Goal: Task Accomplishment & Management: Check status

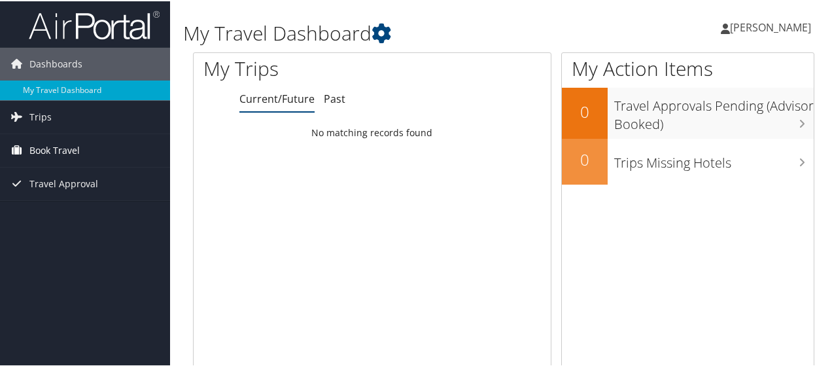
click at [60, 149] on span "Book Travel" at bounding box center [54, 149] width 50 height 33
click at [66, 112] on link "Trips" at bounding box center [85, 115] width 170 height 33
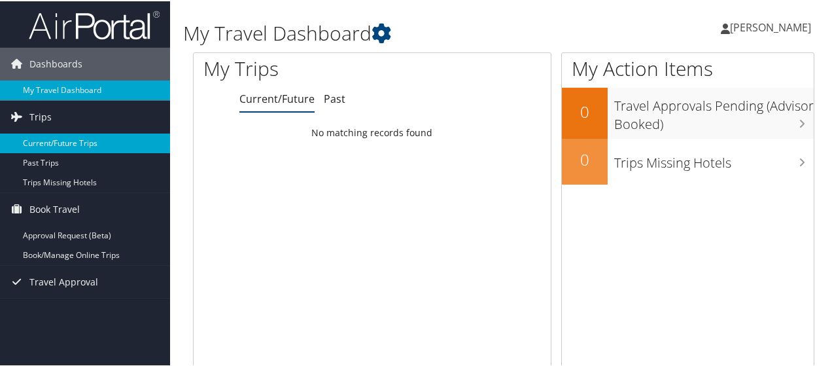
click at [50, 135] on link "Current/Future Trips" at bounding box center [85, 142] width 170 height 20
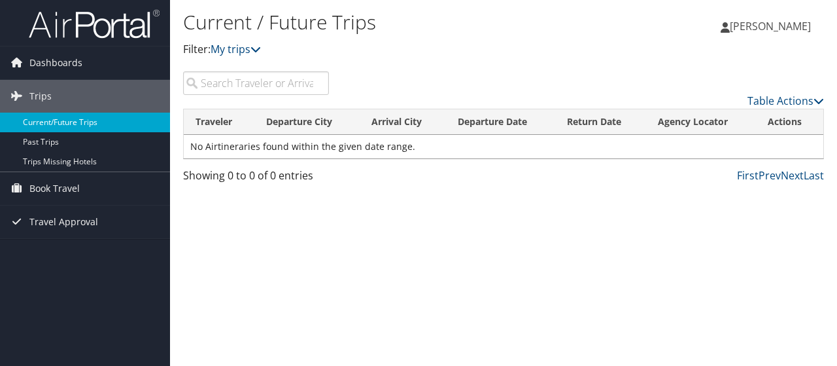
click at [65, 114] on link "Current/Future Trips" at bounding box center [85, 123] width 170 height 20
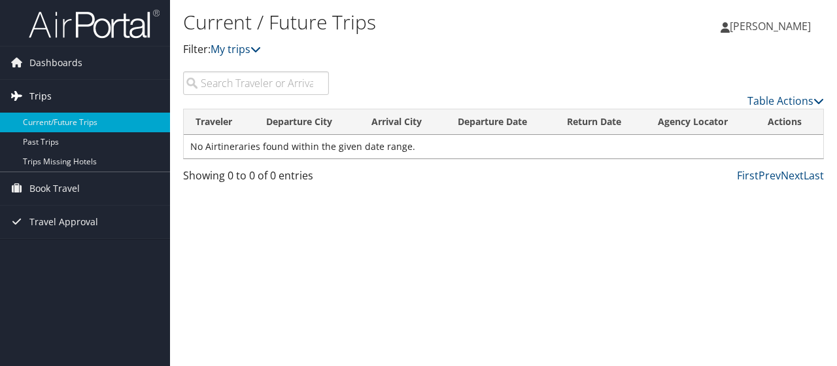
click at [73, 92] on link "Trips" at bounding box center [85, 96] width 170 height 33
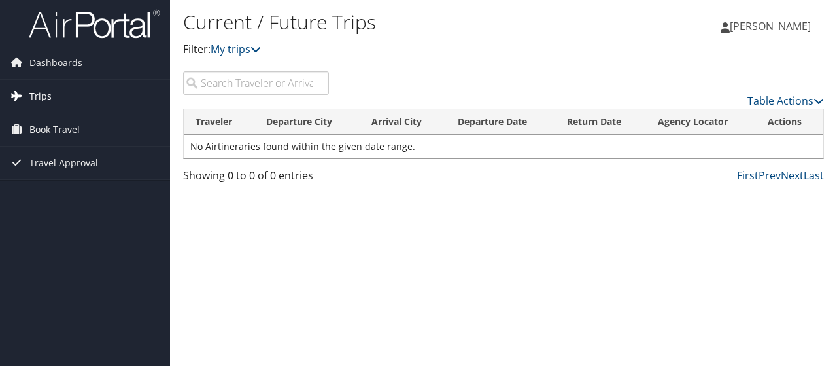
click at [73, 92] on link "Trips" at bounding box center [85, 96] width 170 height 33
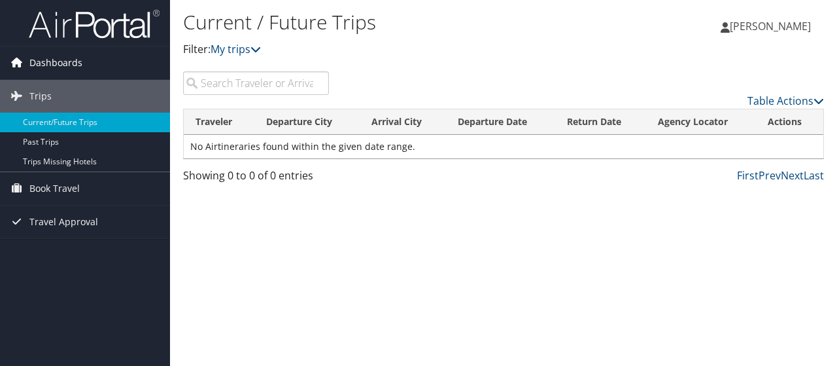
click at [56, 50] on span "Dashboards" at bounding box center [55, 62] width 53 height 33
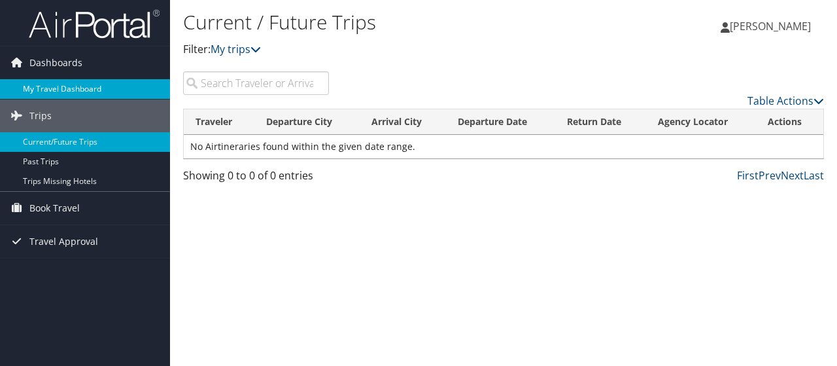
click at [60, 82] on link "My Travel Dashboard" at bounding box center [85, 89] width 170 height 20
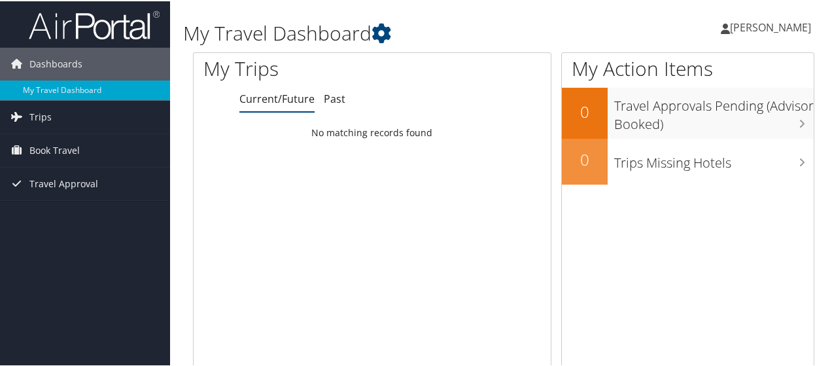
click at [774, 26] on span "[PERSON_NAME]" at bounding box center [770, 26] width 81 height 14
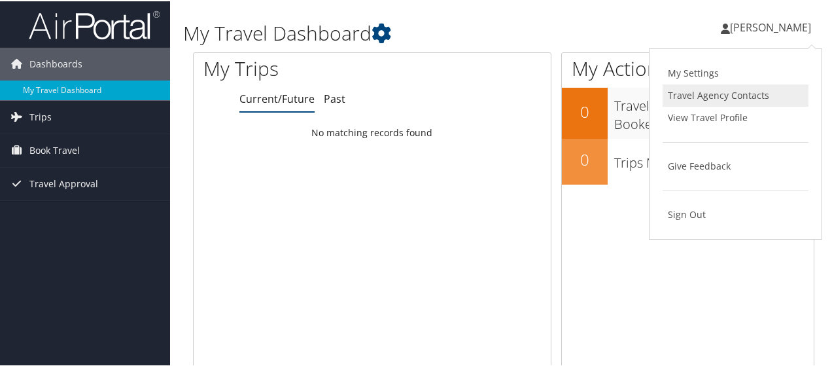
click at [724, 96] on link "Travel Agency Contacts" at bounding box center [736, 94] width 146 height 22
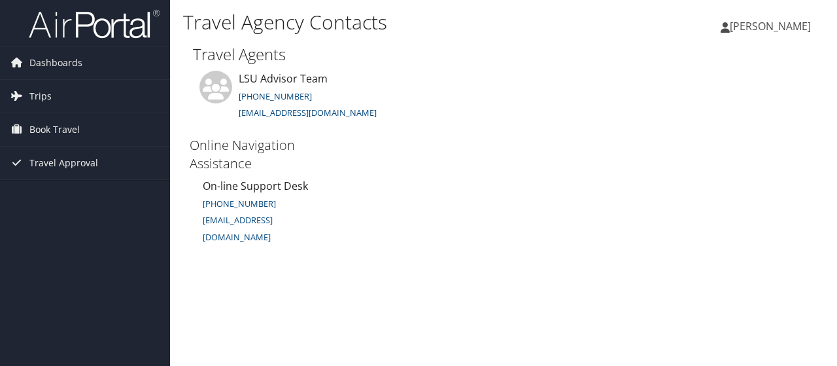
click at [758, 29] on span "[PERSON_NAME]" at bounding box center [770, 26] width 81 height 14
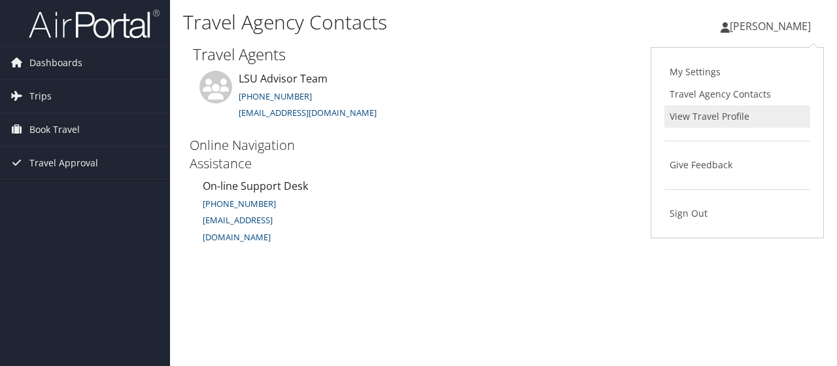
click at [700, 114] on link "View Travel Profile" at bounding box center [738, 116] width 146 height 22
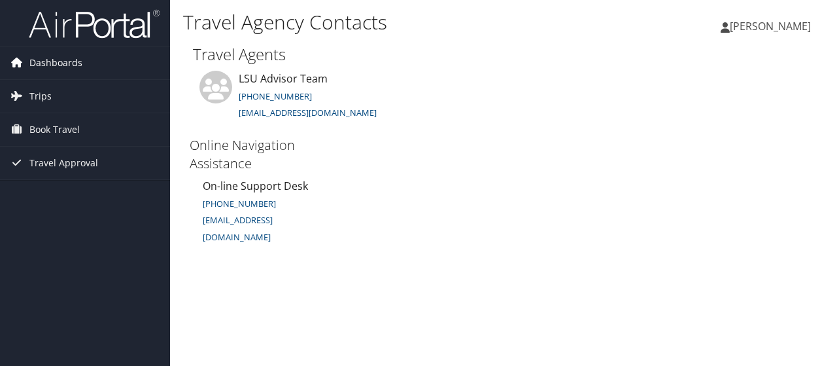
click at [67, 69] on span "Dashboards" at bounding box center [55, 62] width 53 height 33
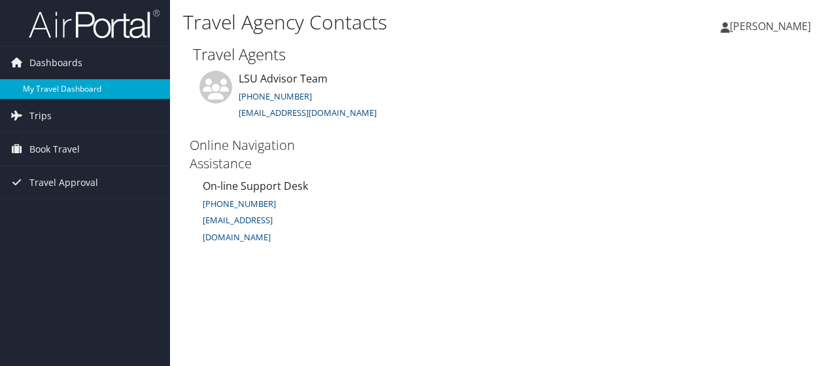
click at [52, 92] on link "My Travel Dashboard" at bounding box center [85, 89] width 170 height 20
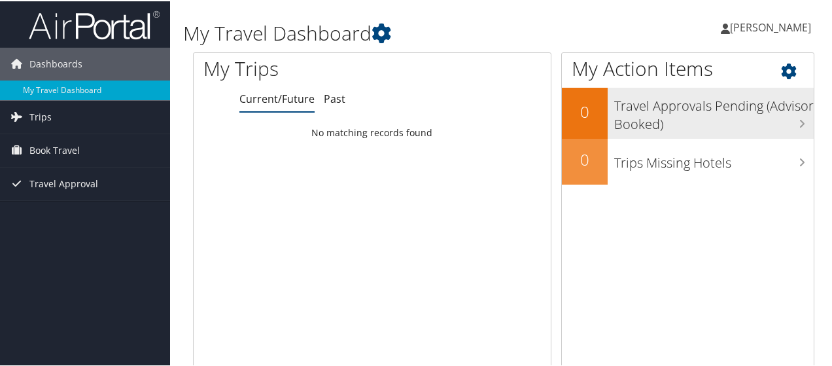
click at [666, 114] on h3 "Travel Approvals Pending (Advisor Booked)" at bounding box center [714, 110] width 200 height 43
